Goal: Check status: Check status

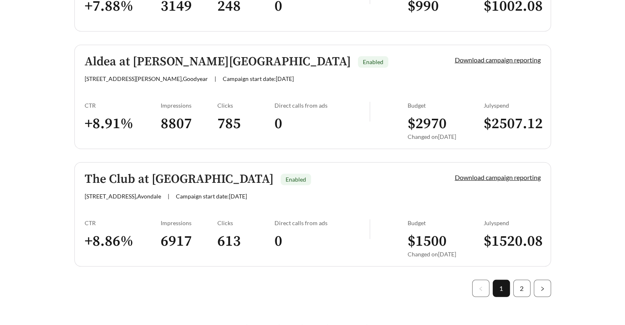
scroll to position [2333, 0]
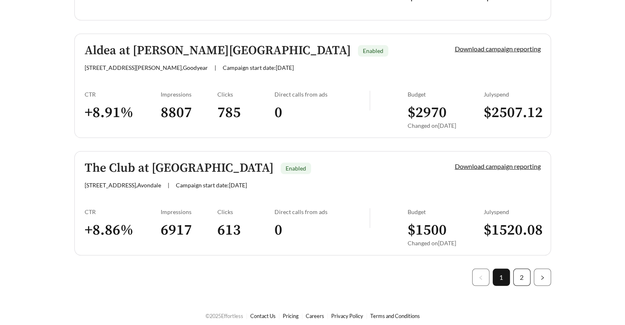
drag, startPoint x: 517, startPoint y: 272, endPoint x: 516, endPoint y: 279, distance: 7.1
click at [517, 272] on link "2" at bounding box center [521, 277] width 16 height 16
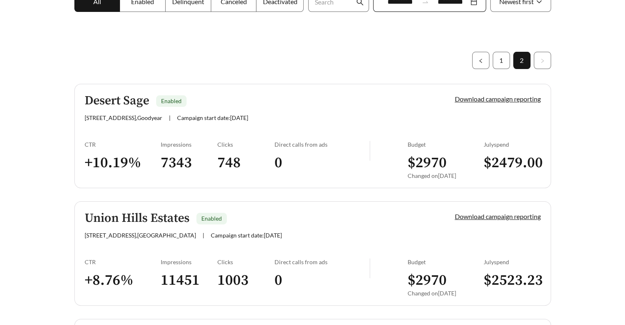
scroll to position [95, 0]
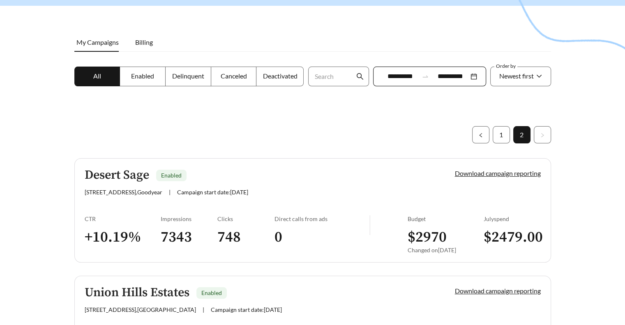
drag, startPoint x: 347, startPoint y: 112, endPoint x: 368, endPoint y: 133, distance: 28.7
click at [347, 112] on div at bounding box center [312, 93] width 625 height 325
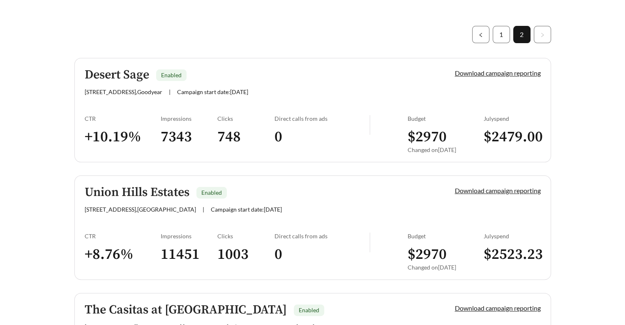
scroll to position [13, 0]
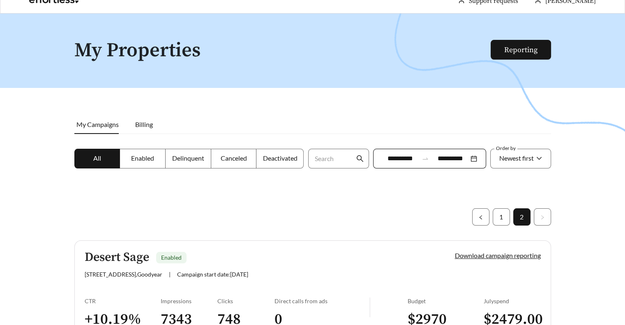
click at [133, 154] on span "Enabled" at bounding box center [142, 158] width 23 height 8
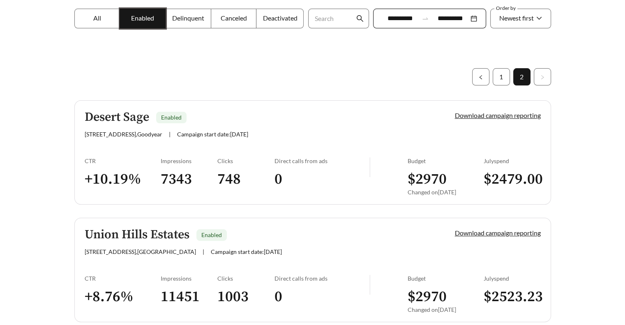
scroll to position [300, 0]
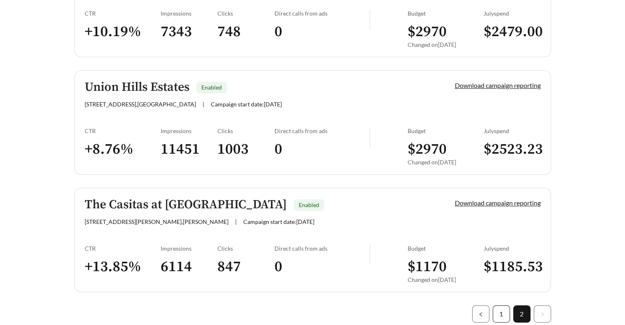
click at [503, 312] on link "1" at bounding box center [501, 314] width 16 height 16
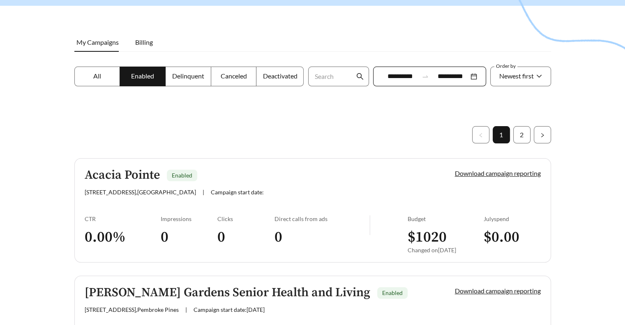
scroll to position [218, 0]
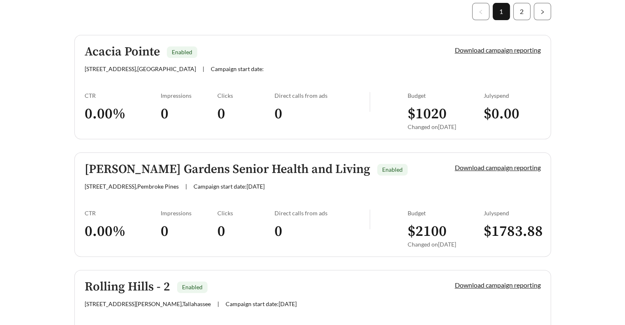
click at [256, 170] on h5 "[PERSON_NAME] Gardens Senior Health and Living" at bounding box center [227, 170] width 285 height 14
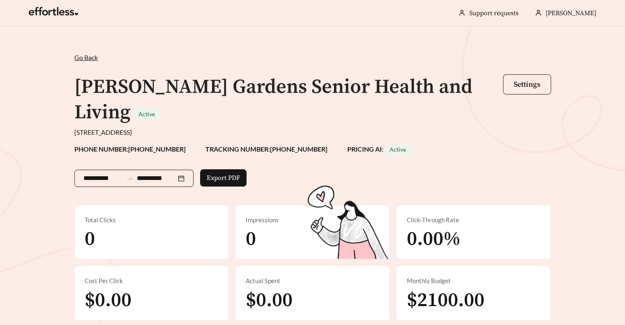
click at [186, 170] on div "**********" at bounding box center [133, 178] width 119 height 17
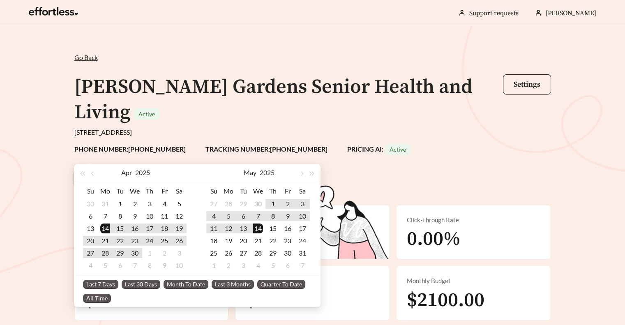
type input "**********"
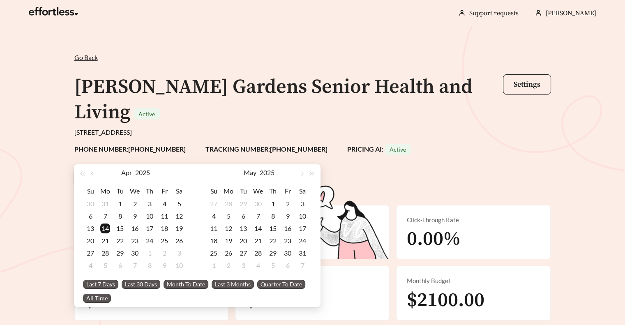
click at [146, 285] on span "Last 30 Days" at bounding box center [141, 284] width 39 height 9
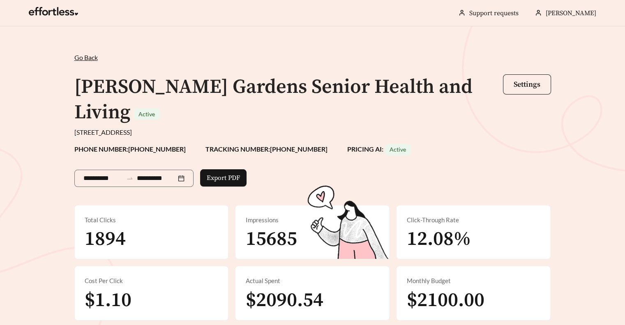
click at [52, 185] on div "**********" at bounding box center [312, 184] width 625 height 317
